Goal: Communication & Community: Answer question/provide support

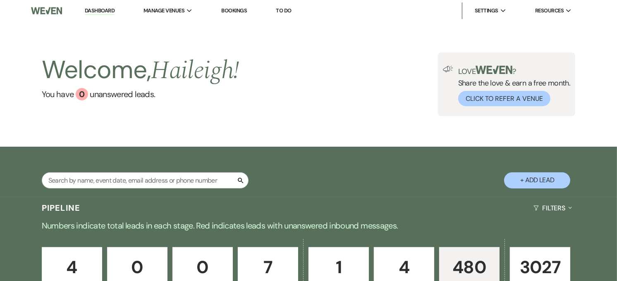
click at [113, 7] on link "Dashboard" at bounding box center [100, 11] width 30 height 8
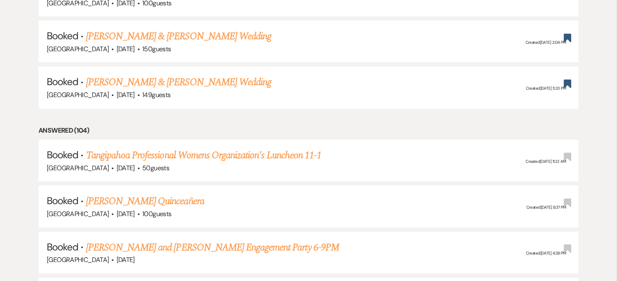
scroll to position [513, 0]
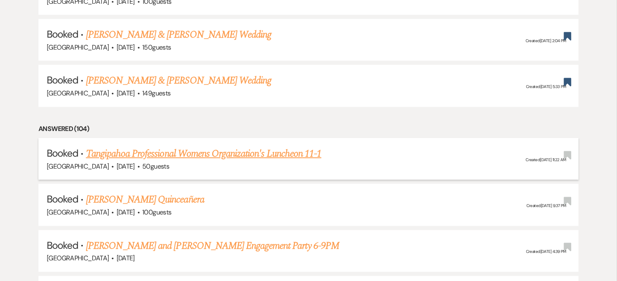
click at [251, 156] on link "Tangipahoa Professional Womens Organization's Luncheon 11-1" at bounding box center [203, 153] width 235 height 15
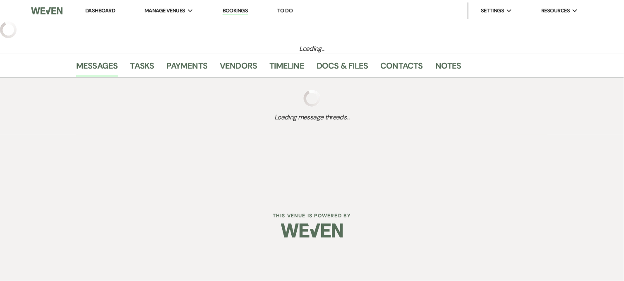
select select "5"
select select "13"
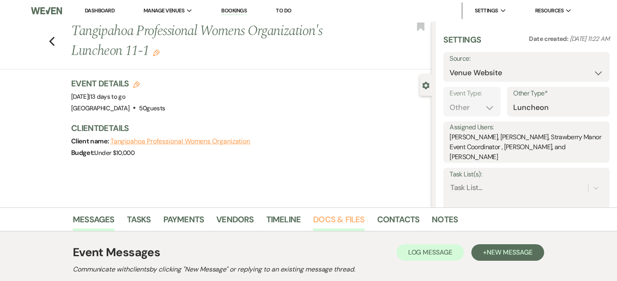
scroll to position [122, 0]
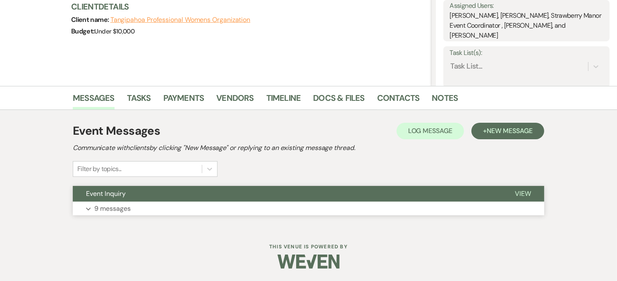
click at [335, 196] on button "Event Inquiry" at bounding box center [287, 194] width 429 height 16
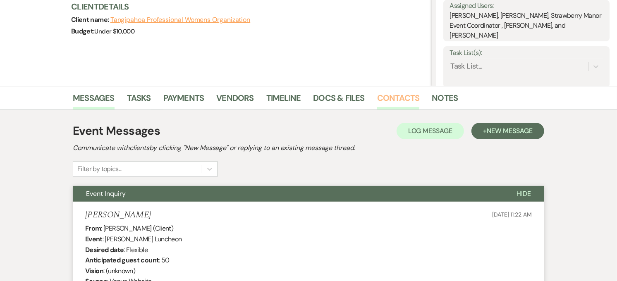
click at [387, 104] on link "Contacts" at bounding box center [398, 100] width 43 height 18
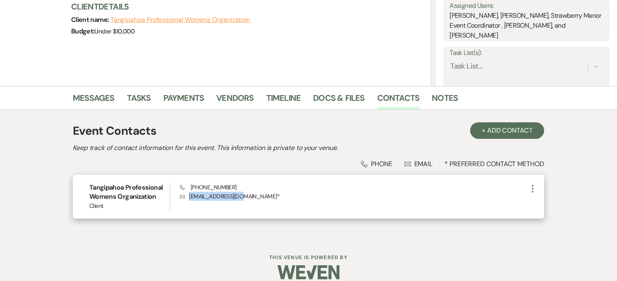
drag, startPoint x: 239, startPoint y: 197, endPoint x: 189, endPoint y: 195, distance: 49.7
click at [189, 195] on p "Envelope [EMAIL_ADDRESS][DOMAIN_NAME] *" at bounding box center [354, 196] width 348 height 9
copy p "[EMAIL_ADDRESS][DOMAIN_NAME]"
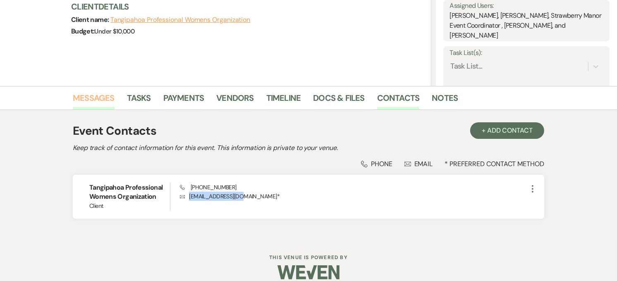
click at [101, 101] on link "Messages" at bounding box center [94, 100] width 42 height 18
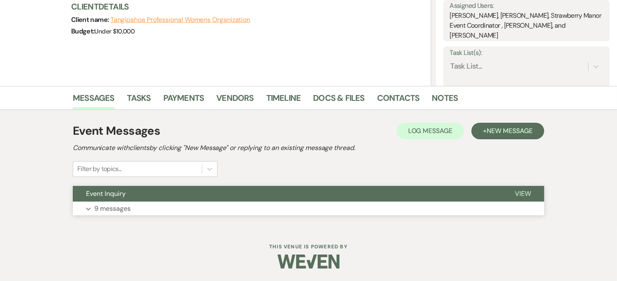
click at [160, 190] on button "Event Inquiry" at bounding box center [287, 194] width 429 height 16
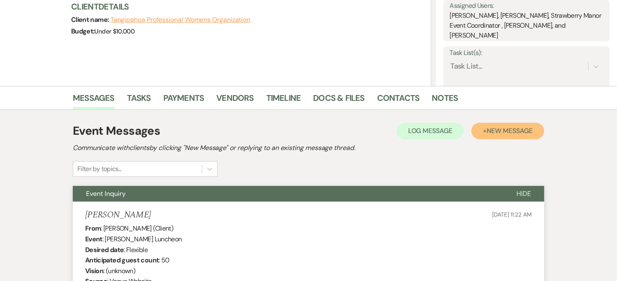
click at [498, 135] on button "+ New Message" at bounding box center [508, 131] width 73 height 17
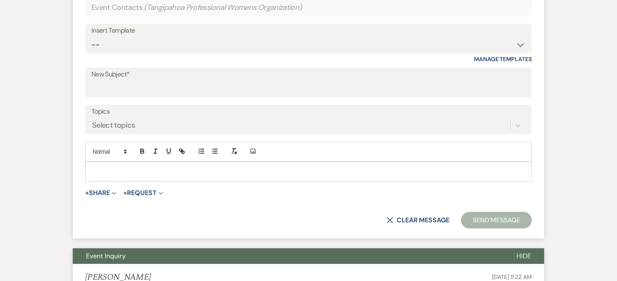
scroll to position [367, 0]
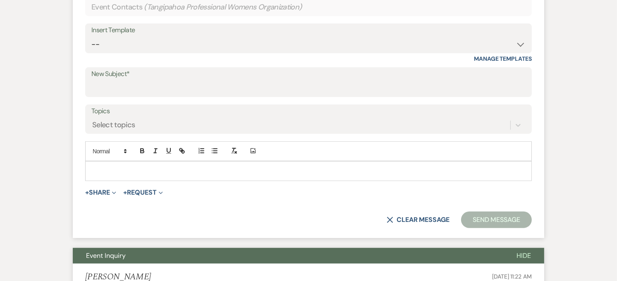
click at [184, 171] on p at bounding box center [309, 171] width 434 height 9
click at [184, 171] on p "He TPW!" at bounding box center [309, 171] width 434 height 9
click at [184, 171] on p "Hey TPW!" at bounding box center [309, 171] width 434 height 9
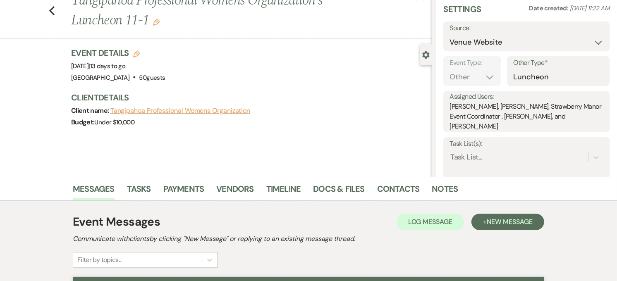
scroll to position [31, 0]
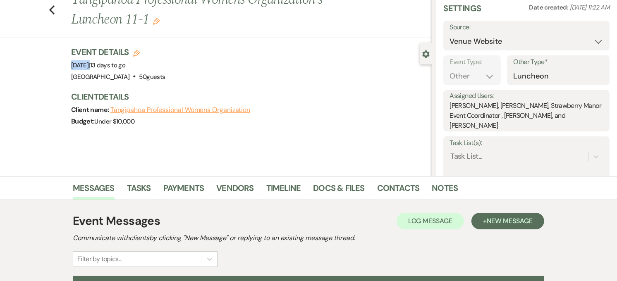
drag, startPoint x: 70, startPoint y: 61, endPoint x: 159, endPoint y: 65, distance: 88.6
click at [159, 65] on div "Previous Tangipahoa Professional Womens Organization's Luncheon 11-1 Edit Bookm…" at bounding box center [216, 83] width 432 height 186
copy span "[DATE]"
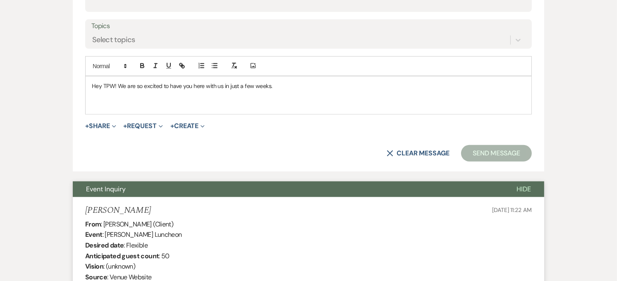
scroll to position [457, 0]
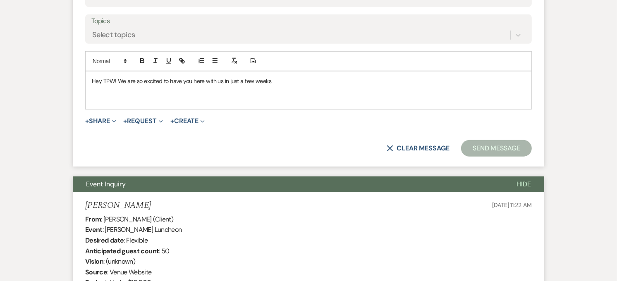
click at [109, 101] on p at bounding box center [309, 99] width 434 height 9
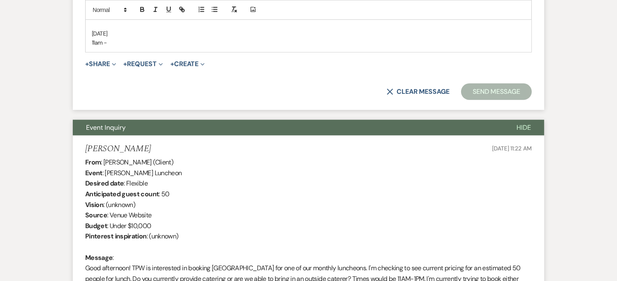
scroll to position [524, 0]
click at [89, 39] on div "Hey TPW! We are so excited to have you here with us in just a few weeks. [DATE]…" at bounding box center [309, 28] width 446 height 47
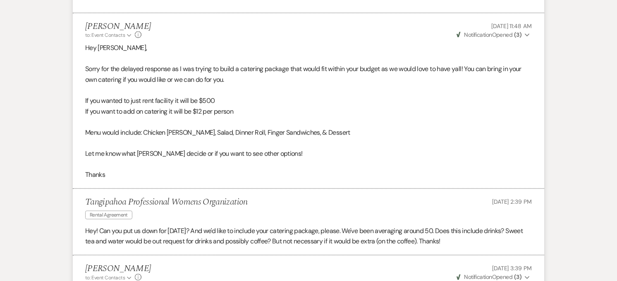
scroll to position [825, 0]
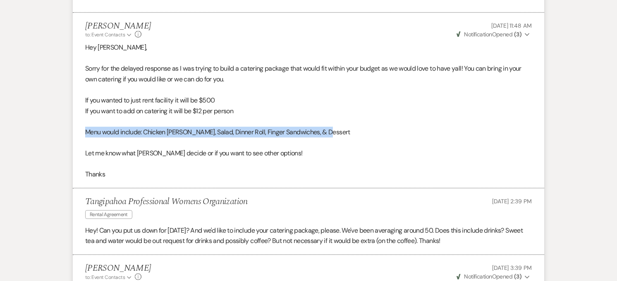
drag, startPoint x: 349, startPoint y: 135, endPoint x: 81, endPoint y: 130, distance: 267.7
click at [81, 130] on li "[PERSON_NAME] to: Event Contacts Expand Info [DATE] 11:48 AM Weven Check Notifi…" at bounding box center [309, 101] width 472 height 176
copy p "Menu would include: Chicken [PERSON_NAME], Salad, Dinner Roll, Finger Sandwiche…"
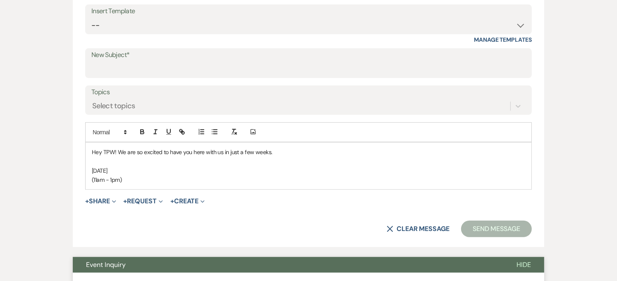
scroll to position [387, 0]
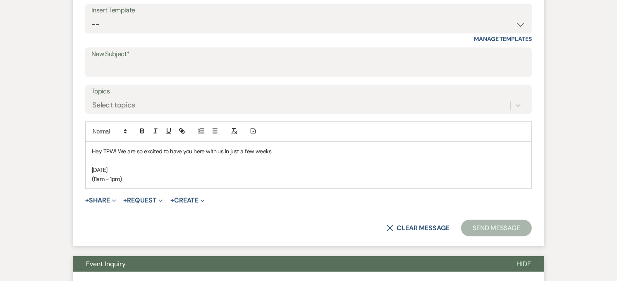
click at [142, 174] on p "[DATE]" at bounding box center [309, 169] width 434 height 9
click at [136, 178] on p "(11am - 1pm)" at bounding box center [309, 179] width 434 height 9
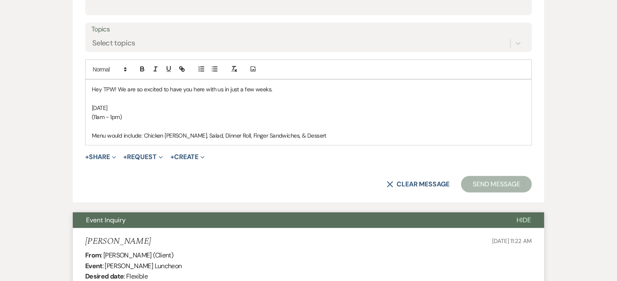
scroll to position [448, 0]
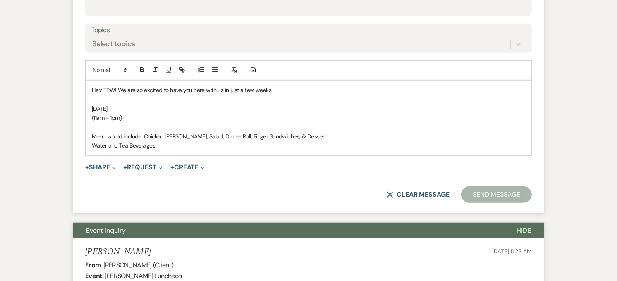
click at [92, 142] on span "Water and Tea Beverages" at bounding box center [123, 145] width 63 height 7
click at [141, 139] on span "Menu would include: Chicken [PERSON_NAME], Salad, Dinner Roll, Finger Sandwiche…" at bounding box center [209, 136] width 235 height 7
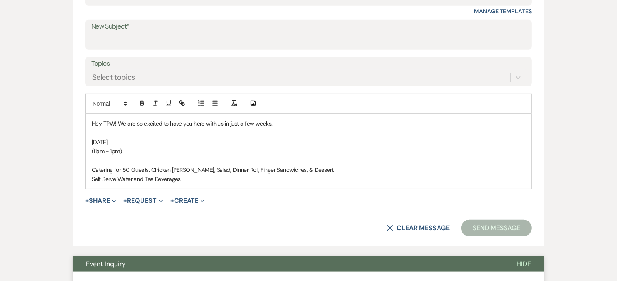
scroll to position [414, 0]
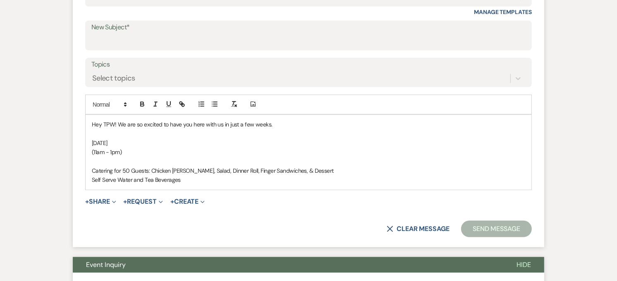
click at [236, 185] on div "Hey TPW! We are so excited to have you here with us in just a few weeks. [DATE]…" at bounding box center [309, 152] width 446 height 75
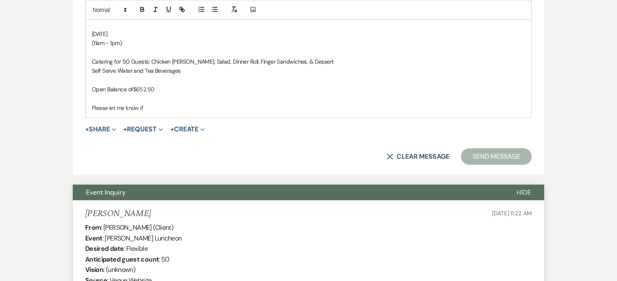
scroll to position [522, 0]
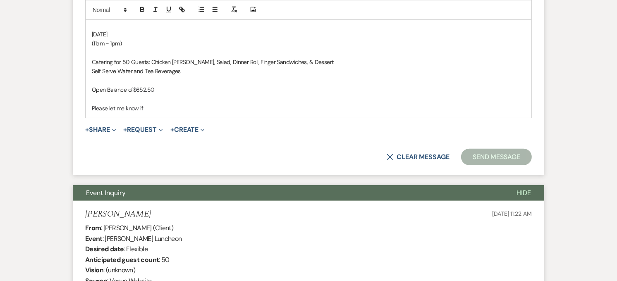
click at [171, 105] on p "Please let me know if" at bounding box center [309, 108] width 434 height 9
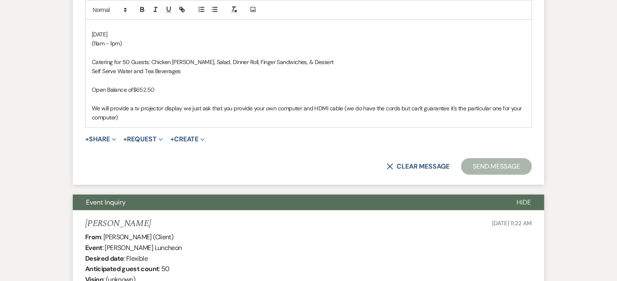
click at [171, 120] on p "We will provide a tv projector display we just ask that you provide your own co…" at bounding box center [309, 113] width 434 height 19
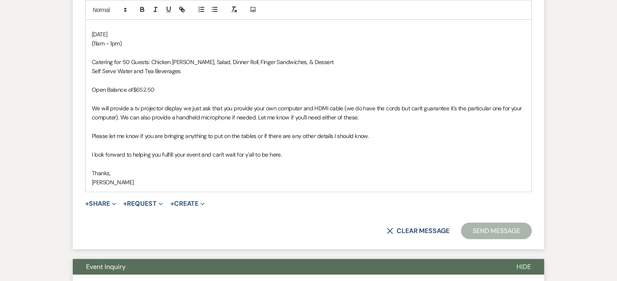
click at [131, 184] on p "[PERSON_NAME]" at bounding box center [309, 182] width 434 height 9
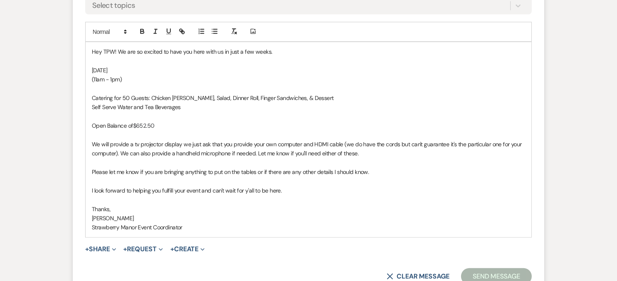
scroll to position [487, 0]
click at [320, 185] on p "I look forward to helping you fulfill your event and can't wait for y'all to be…" at bounding box center [309, 189] width 434 height 9
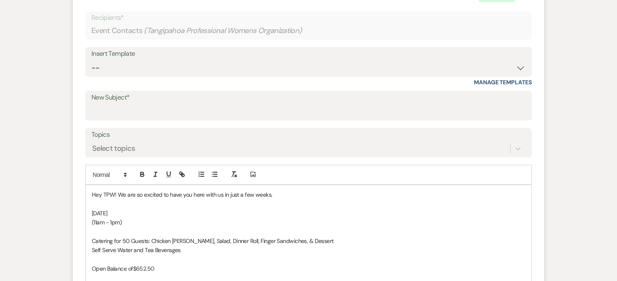
scroll to position [338, 0]
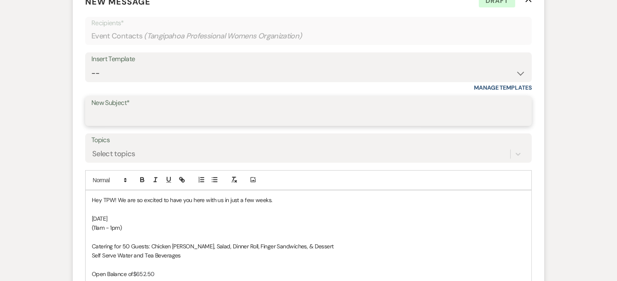
click at [115, 113] on input "New Subject*" at bounding box center [308, 117] width 434 height 16
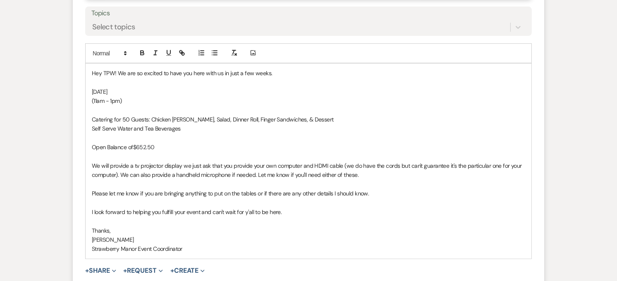
scroll to position [465, 0]
type input "TPW Luncheon"
click at [141, 102] on p "(11am - 1pm)" at bounding box center [309, 100] width 434 height 9
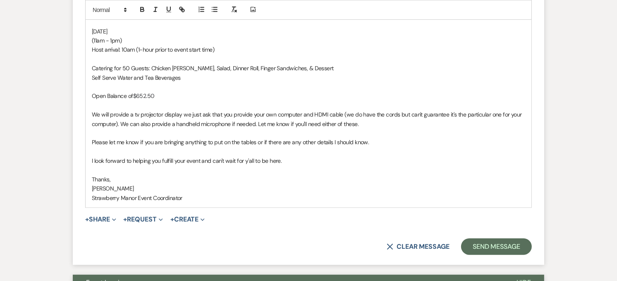
scroll to position [526, 0]
click at [517, 244] on button "Send Message" at bounding box center [496, 246] width 71 height 17
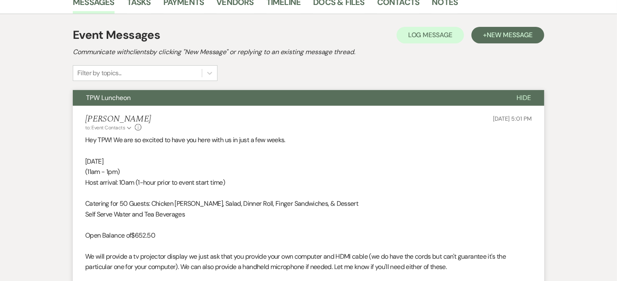
click at [290, 96] on button "TPW Luncheon" at bounding box center [288, 98] width 431 height 16
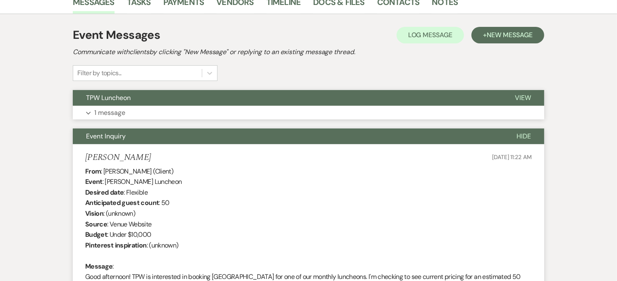
scroll to position [0, 0]
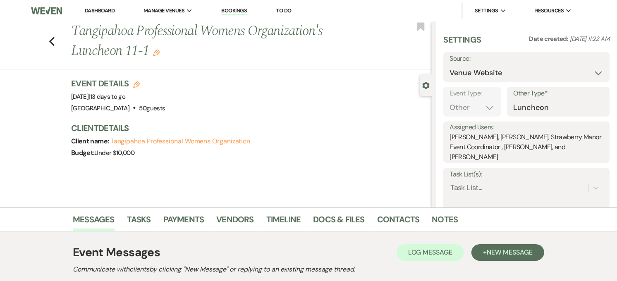
click at [92, 10] on link "Dashboard" at bounding box center [100, 10] width 30 height 7
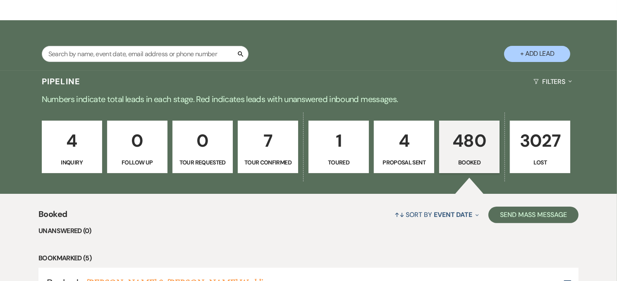
scroll to position [126, 0]
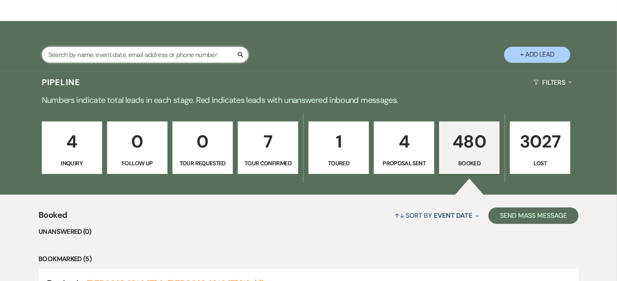
click at [168, 61] on input "text" at bounding box center [145, 55] width 207 height 16
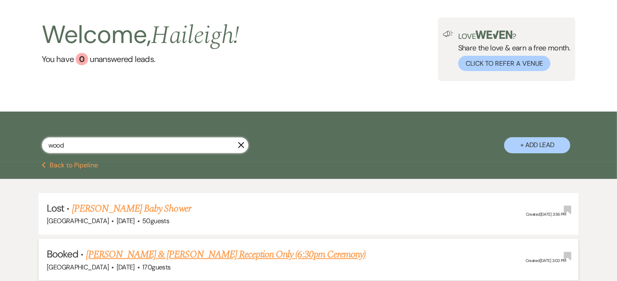
scroll to position [126, 0]
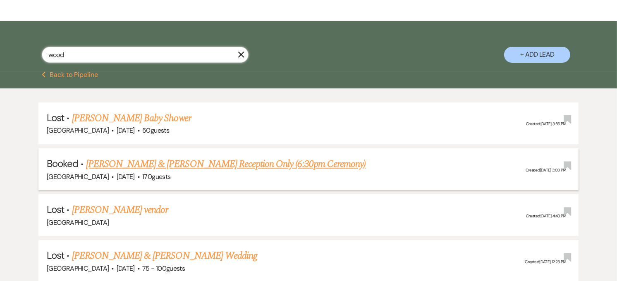
type input "wood"
click at [277, 163] on link "[PERSON_NAME] & [PERSON_NAME] Reception Only (6:30pm Ceremony)" at bounding box center [226, 164] width 280 height 15
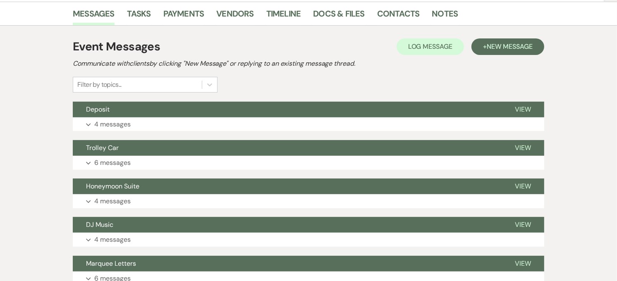
scroll to position [167, 0]
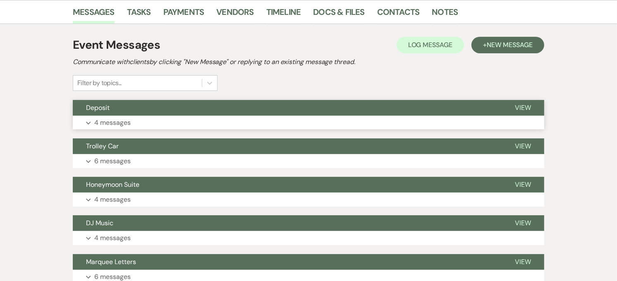
click at [204, 124] on button "Expand 4 messages" at bounding box center [309, 123] width 472 height 14
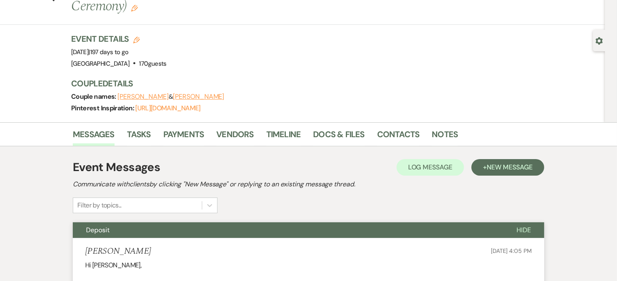
scroll to position [44, 0]
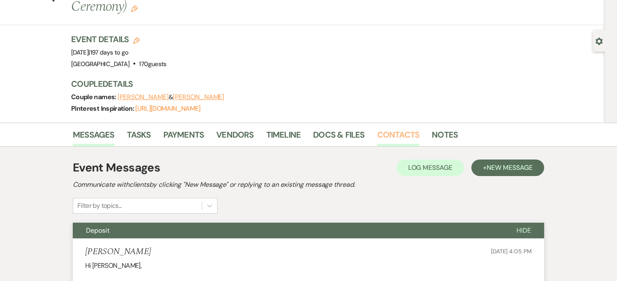
click at [390, 139] on link "Contacts" at bounding box center [398, 137] width 43 height 18
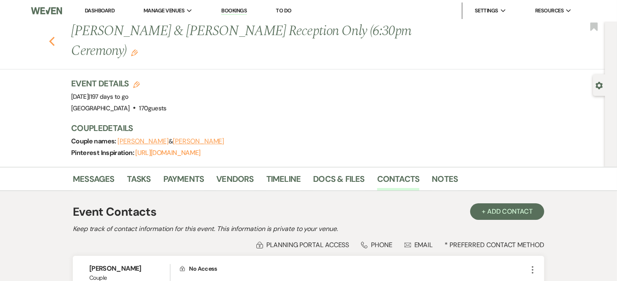
click at [55, 46] on icon "Previous" at bounding box center [52, 41] width 6 height 10
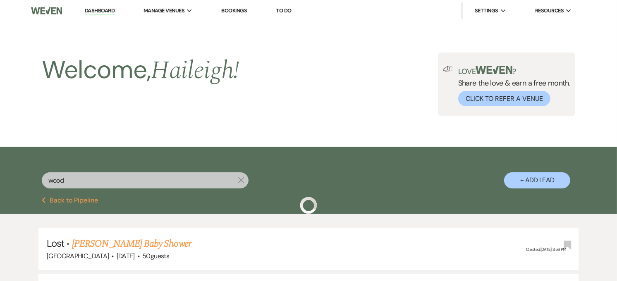
scroll to position [126, 0]
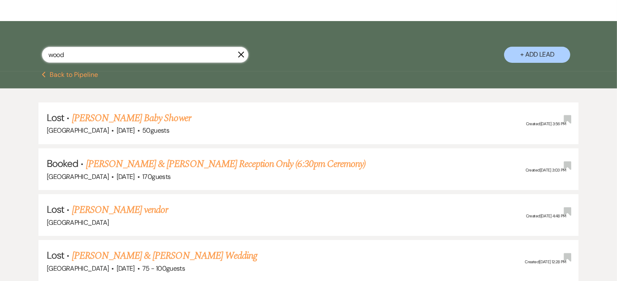
drag, startPoint x: 68, startPoint y: 50, endPoint x: 40, endPoint y: 56, distance: 28.8
click at [40, 56] on div "wood X + Add Lead" at bounding box center [309, 47] width 596 height 44
click at [108, 158] on link "[PERSON_NAME] & [PERSON_NAME] Reception Only (6:30pm Ceremony)" at bounding box center [226, 164] width 280 height 15
